Goal: Use online tool/utility

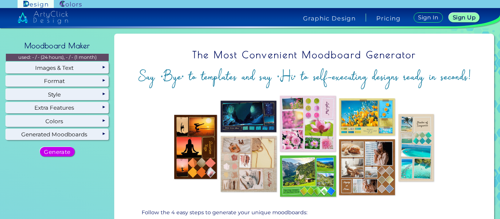
scroll to position [92, 0]
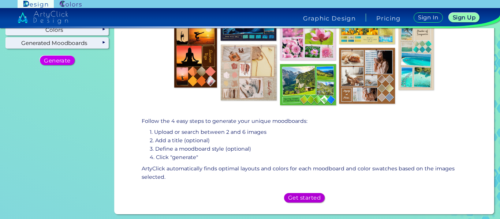
click at [297, 197] on h5 "Get started" at bounding box center [304, 198] width 29 height 5
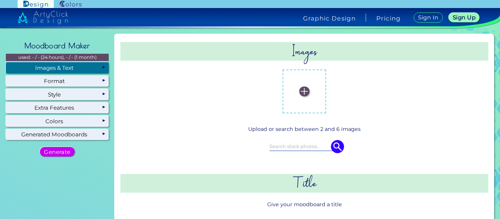
click at [297, 98] on label at bounding box center [304, 91] width 37 height 37
click at [0, 0] on input "file" at bounding box center [0, 0] width 0 height 0
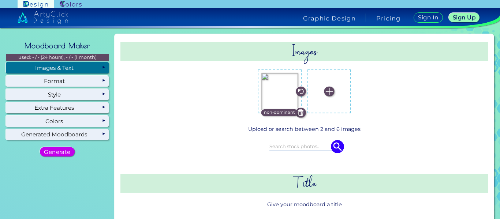
click at [289, 104] on img at bounding box center [279, 91] width 37 height 37
click at [0, 0] on input "file" at bounding box center [0, 0] width 0 height 0
click at [329, 92] on img at bounding box center [329, 92] width 10 height 10
click at [0, 0] on input "file" at bounding box center [0, 0] width 0 height 0
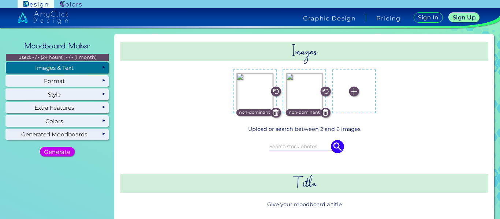
click at [353, 93] on img at bounding box center [354, 92] width 10 height 10
click at [0, 0] on input "file" at bounding box center [0, 0] width 0 height 0
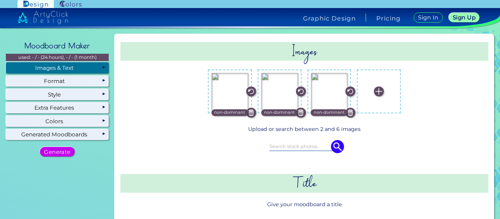
click at [370, 92] on label at bounding box center [379, 91] width 37 height 37
click at [0, 0] on input "file" at bounding box center [0, 0] width 0 height 0
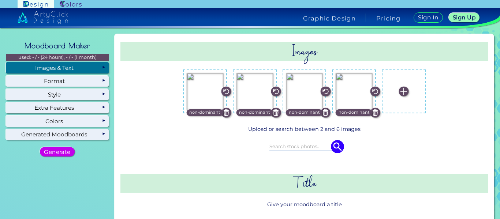
click at [375, 114] on img at bounding box center [376, 113] width 10 height 10
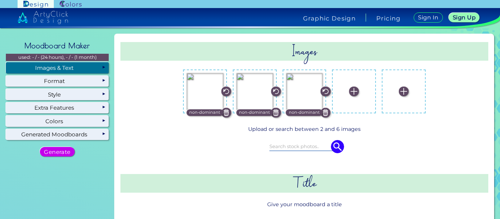
click at [223, 115] on img at bounding box center [226, 113] width 10 height 10
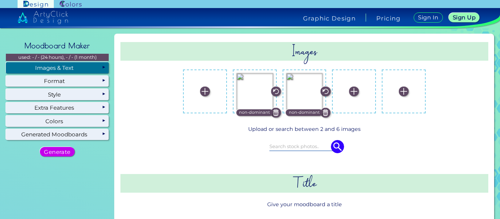
click at [272, 113] on img at bounding box center [276, 113] width 10 height 10
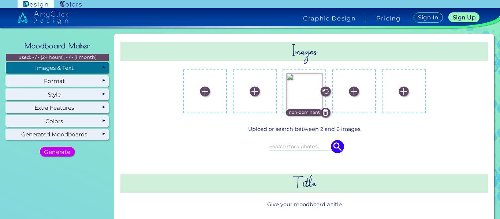
click at [323, 117] on img at bounding box center [326, 113] width 10 height 10
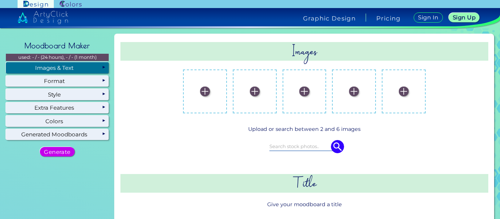
click at [200, 90] on img at bounding box center [205, 92] width 10 height 10
click at [0, 0] on input "file" at bounding box center [0, 0] width 0 height 0
click at [200, 93] on img at bounding box center [205, 92] width 10 height 10
click at [0, 0] on input "file" at bounding box center [0, 0] width 0 height 0
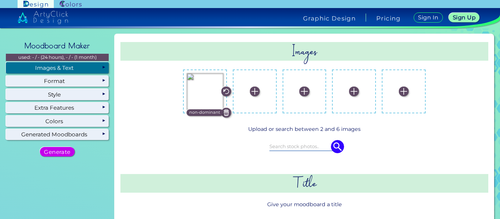
click at [241, 85] on label at bounding box center [255, 91] width 37 height 37
click at [0, 0] on input "file" at bounding box center [0, 0] width 0 height 0
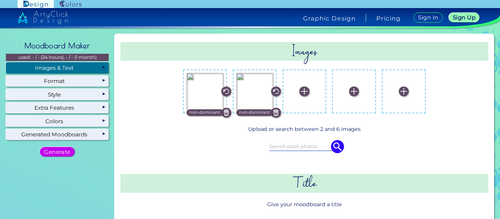
click at [300, 92] on img at bounding box center [305, 92] width 10 height 10
click at [0, 0] on input "file" at bounding box center [0, 0] width 0 height 0
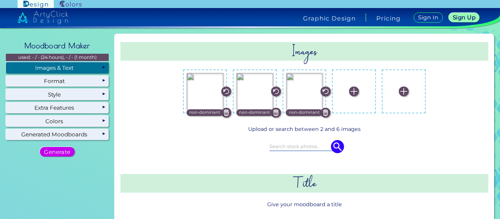
click at [352, 92] on img at bounding box center [354, 92] width 10 height 10
click at [0, 0] on input "file" at bounding box center [0, 0] width 0 height 0
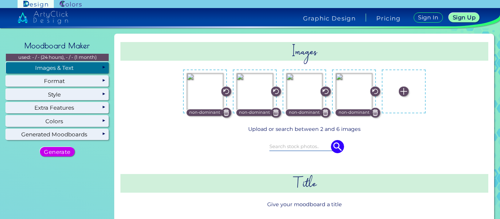
click at [377, 112] on img at bounding box center [376, 113] width 10 height 10
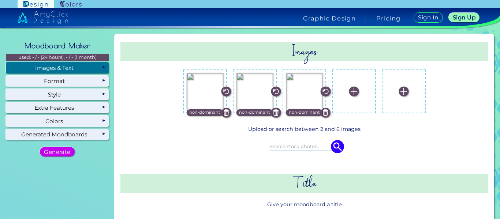
click at [342, 91] on label at bounding box center [354, 91] width 37 height 37
click at [0, 0] on input "file" at bounding box center [0, 0] width 0 height 0
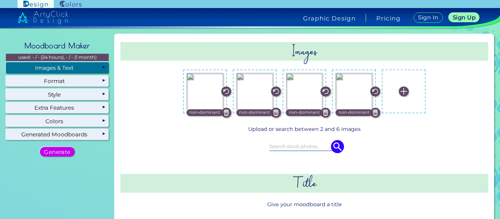
click at [400, 91] on img at bounding box center [404, 92] width 10 height 10
click at [0, 0] on input "file" at bounding box center [0, 0] width 0 height 0
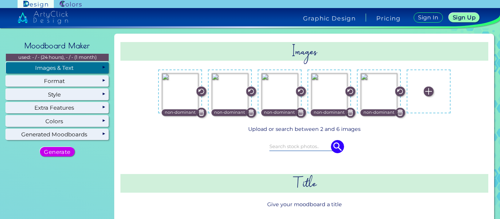
click at [429, 92] on img at bounding box center [429, 92] width 10 height 10
click at [0, 0] on input "file" at bounding box center [0, 0] width 0 height 0
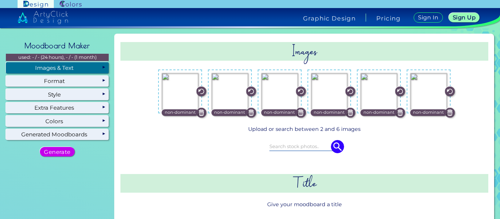
click at [447, 110] on img at bounding box center [450, 113] width 10 height 10
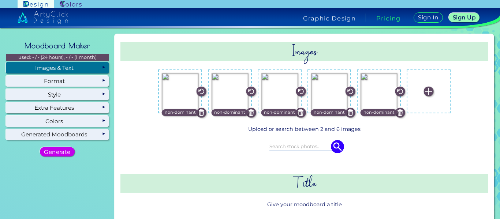
click at [427, 94] on img at bounding box center [429, 92] width 10 height 10
click at [0, 0] on input "file" at bounding box center [0, 0] width 0 height 0
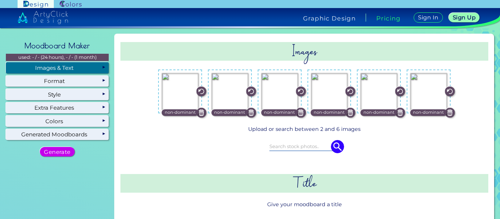
click at [332, 132] on p "Upload or search between 2 and 6 images" at bounding box center [304, 129] width 362 height 8
click at [398, 112] on img at bounding box center [401, 113] width 10 height 10
click at [374, 88] on img at bounding box center [379, 92] width 10 height 10
click at [0, 0] on input "file" at bounding box center [0, 0] width 0 height 0
click at [304, 146] on input at bounding box center [305, 146] width 70 height 8
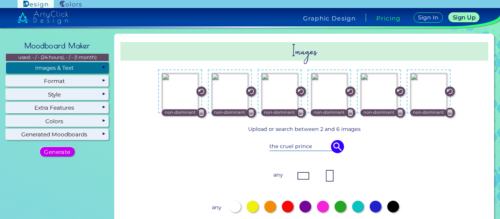
type input "the cruel prince"
click at [338, 149] on img at bounding box center [337, 146] width 13 height 13
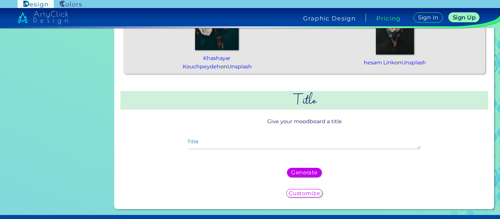
scroll to position [336, 0]
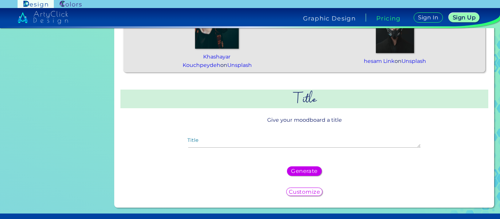
click at [296, 164] on div "Generate" at bounding box center [304, 171] width 362 height 15
click at [297, 169] on h5 "Generate" at bounding box center [305, 171] width 24 height 5
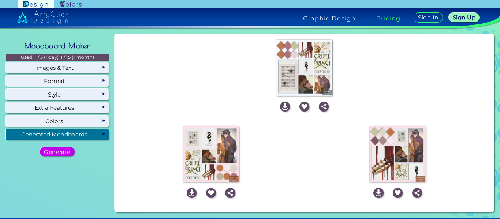
click at [302, 73] on img at bounding box center [305, 68] width 56 height 56
click at [302, 103] on img at bounding box center [305, 107] width 10 height 10
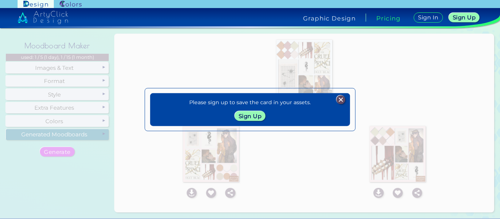
click at [345, 100] on img at bounding box center [341, 100] width 9 height 9
